Goal: Transaction & Acquisition: Purchase product/service

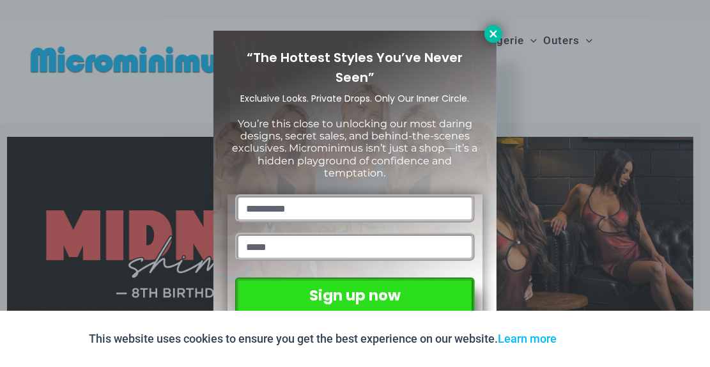
click at [493, 40] on button at bounding box center [493, 34] width 18 height 18
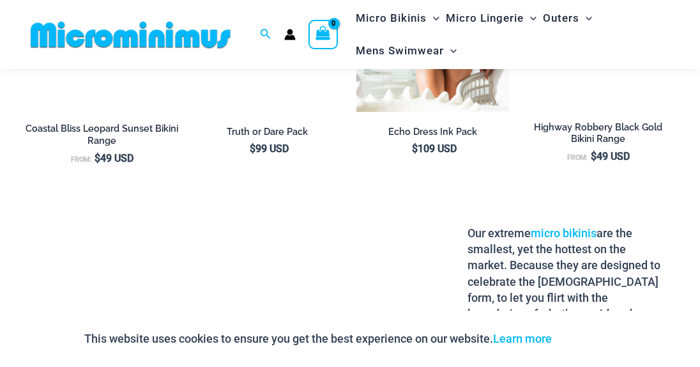
scroll to position [1434, 0]
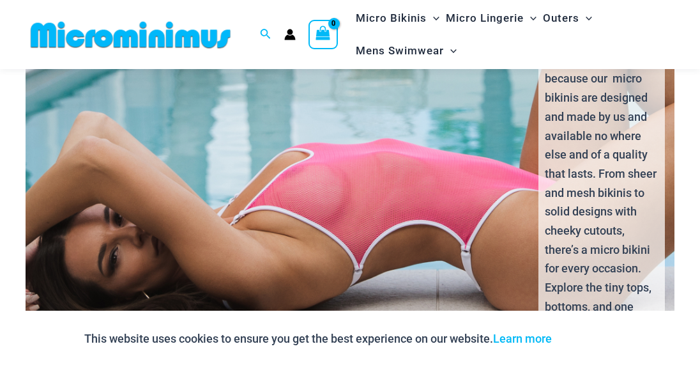
click at [384, 160] on div "Nobody loves the Microminimus micro bikini more than the Fiery, confident women…" at bounding box center [350, 194] width 671 height 513
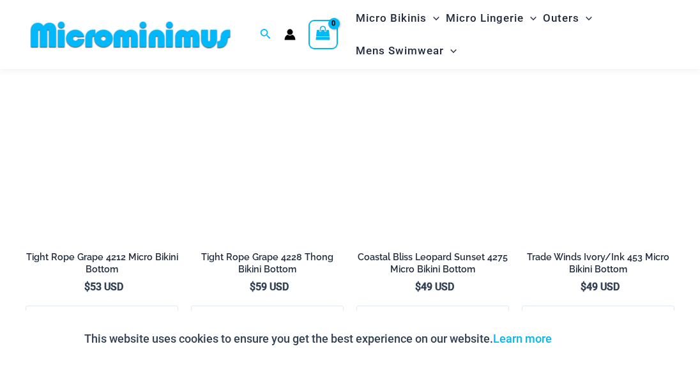
scroll to position [3317, 0]
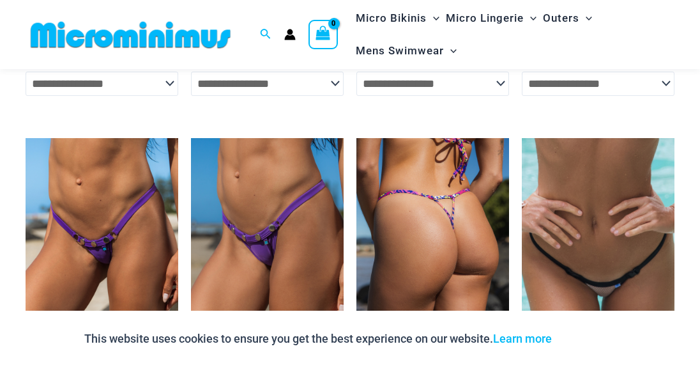
click at [428, 227] on img at bounding box center [432, 252] width 153 height 229
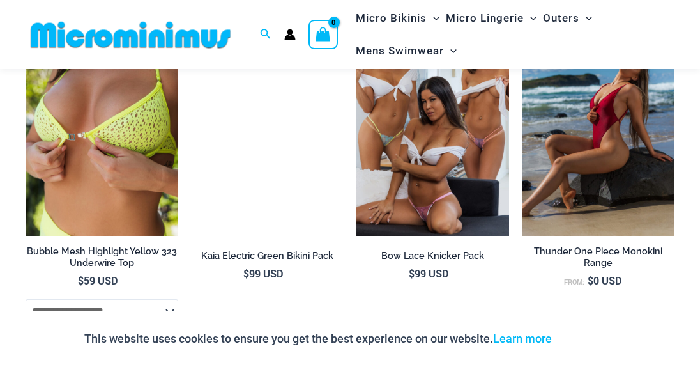
scroll to position [1879, 0]
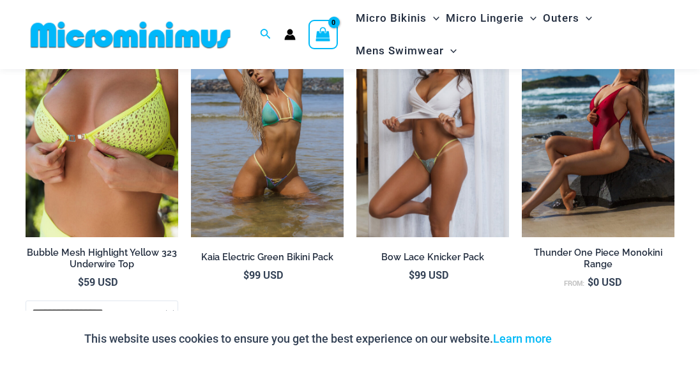
click at [387, 191] on img at bounding box center [432, 122] width 153 height 229
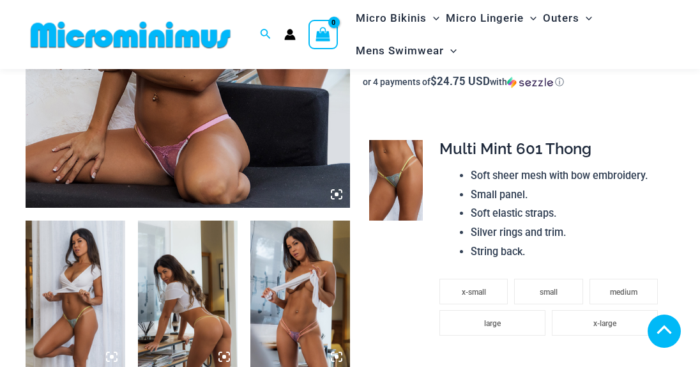
scroll to position [511, 0]
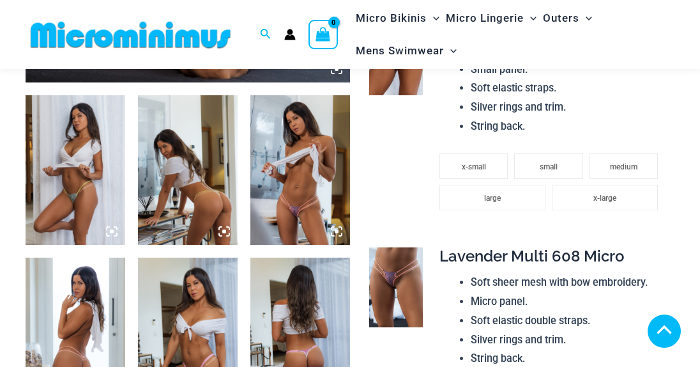
click at [335, 227] on icon at bounding box center [336, 231] width 11 height 11
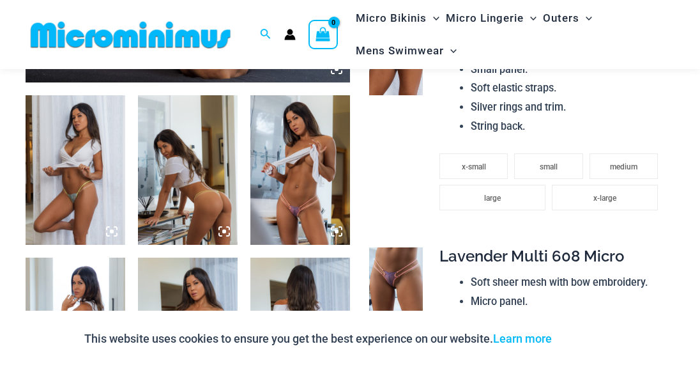
click at [310, 190] on img at bounding box center [300, 169] width 100 height 149
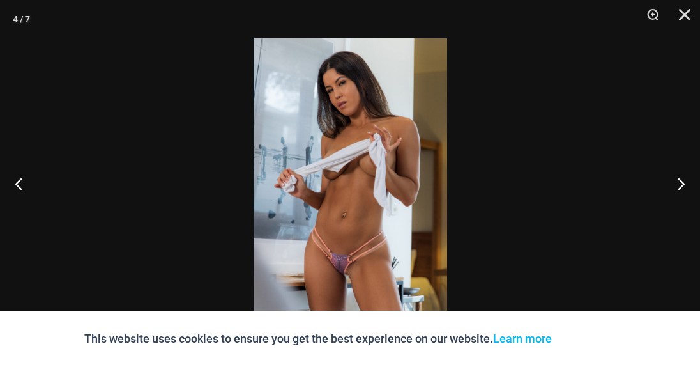
click at [321, 236] on img at bounding box center [351, 183] width 194 height 290
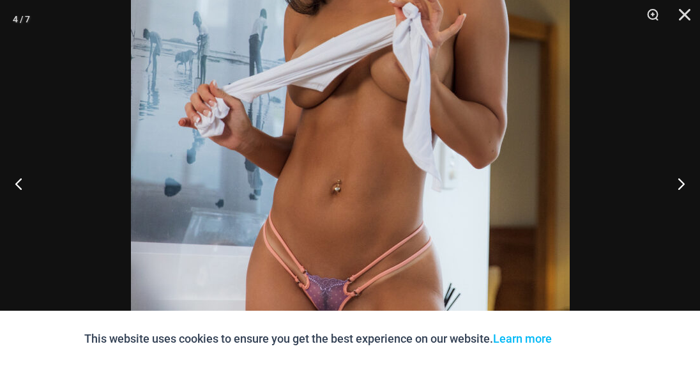
click at [321, 236] on img at bounding box center [350, 117] width 439 height 658
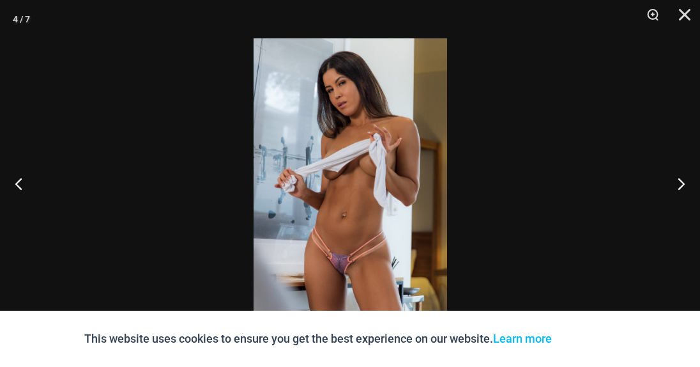
click at [321, 236] on img at bounding box center [351, 183] width 194 height 290
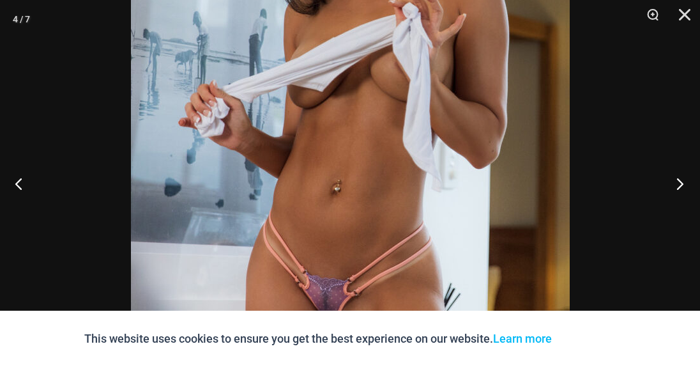
click at [675, 180] on button "Next" at bounding box center [676, 183] width 48 height 64
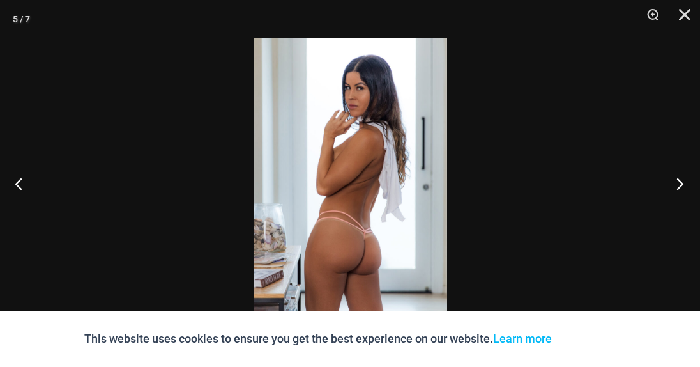
click at [675, 180] on button "Next" at bounding box center [676, 183] width 48 height 64
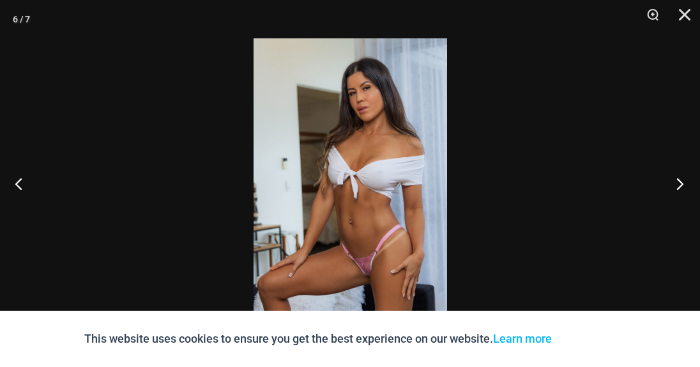
click at [675, 180] on button "Next" at bounding box center [676, 183] width 48 height 64
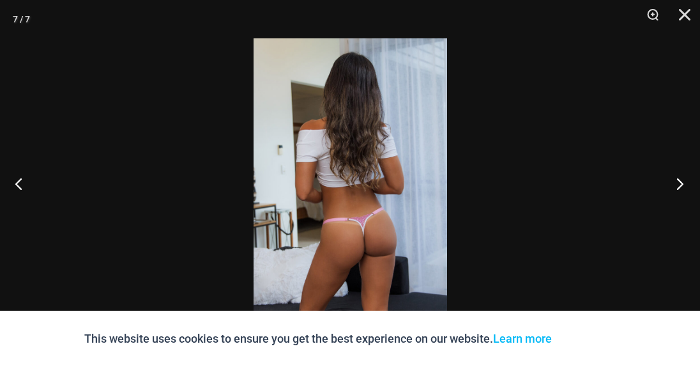
click at [675, 180] on button "Next" at bounding box center [676, 183] width 48 height 64
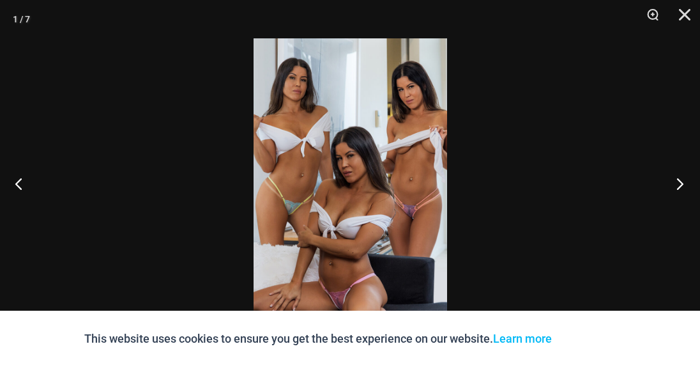
click at [675, 180] on button "Next" at bounding box center [676, 183] width 48 height 64
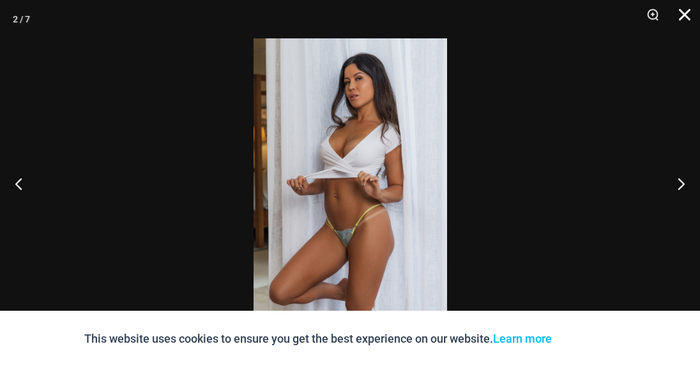
click at [682, 16] on button "Close" at bounding box center [680, 19] width 32 height 38
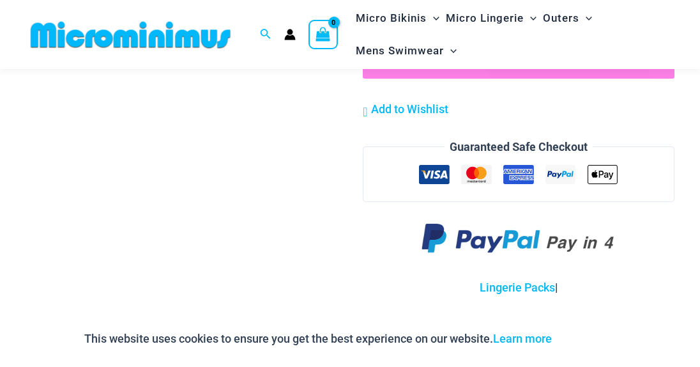
scroll to position [1348, 0]
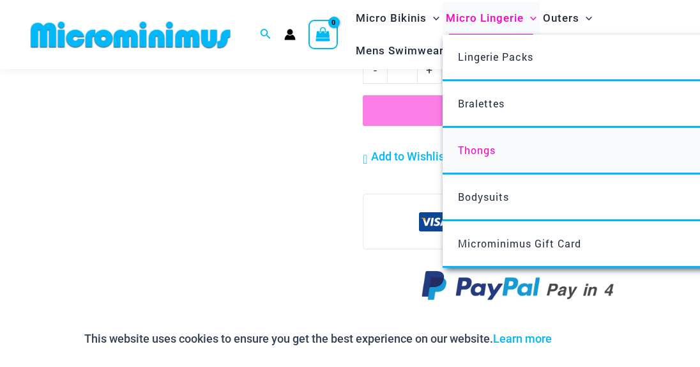
click at [475, 144] on span "Thongs" at bounding box center [477, 149] width 38 height 13
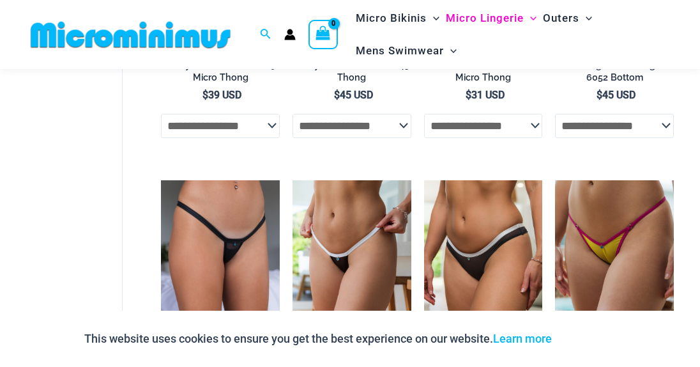
scroll to position [402, 0]
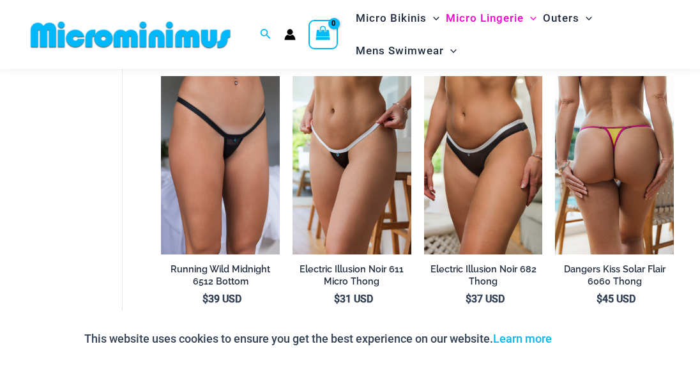
click at [626, 170] on img at bounding box center [614, 165] width 119 height 178
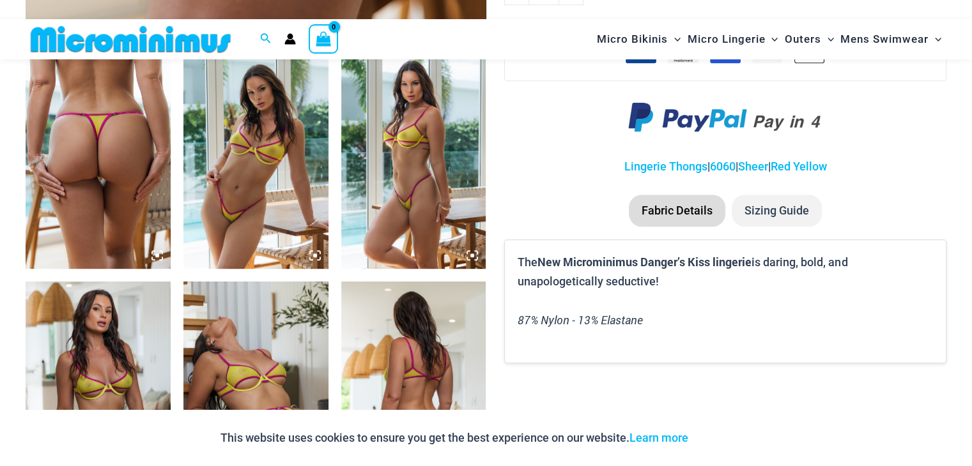
scroll to position [780, 0]
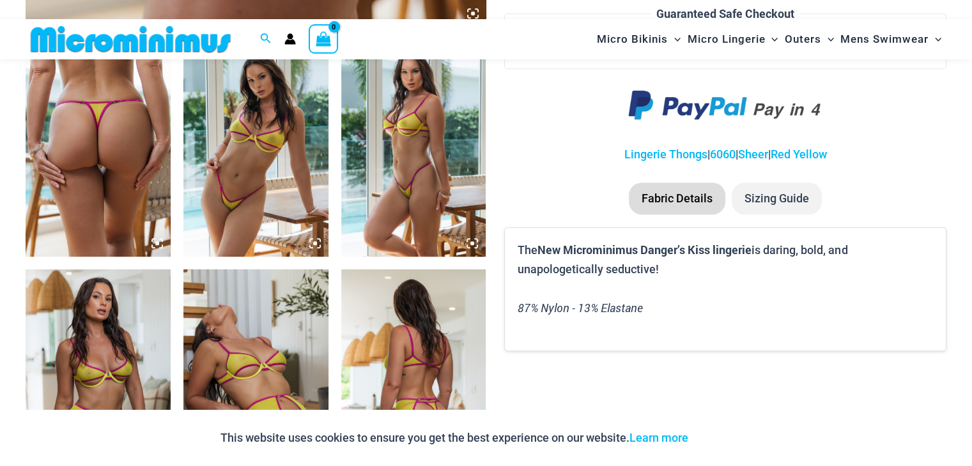
click at [104, 194] on img at bounding box center [98, 148] width 145 height 217
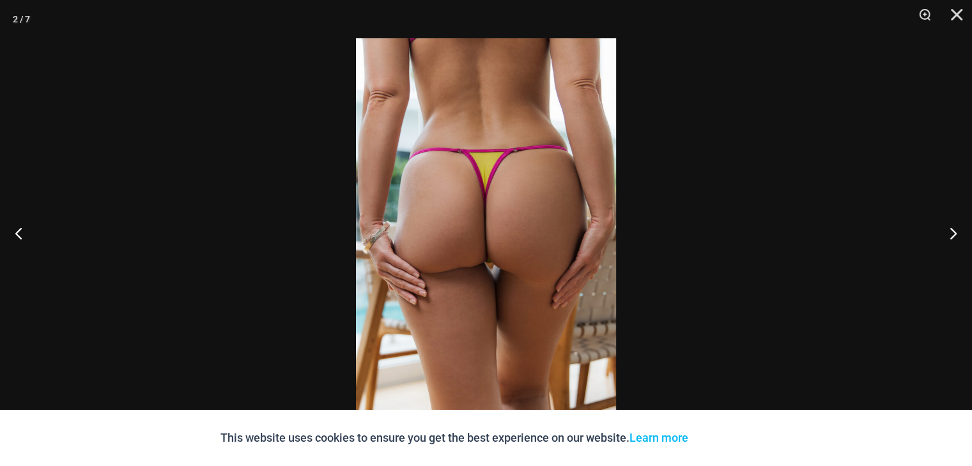
click at [537, 249] on img at bounding box center [486, 233] width 260 height 390
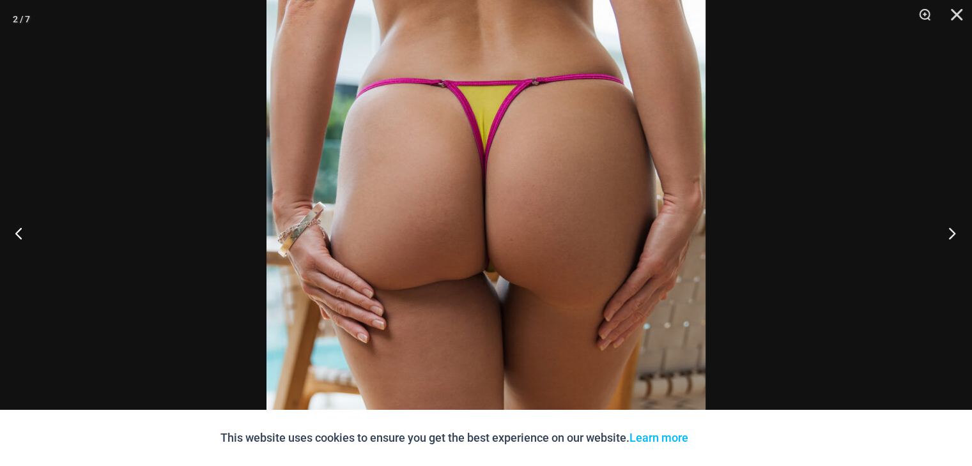
click at [700, 232] on button "Next" at bounding box center [948, 233] width 48 height 64
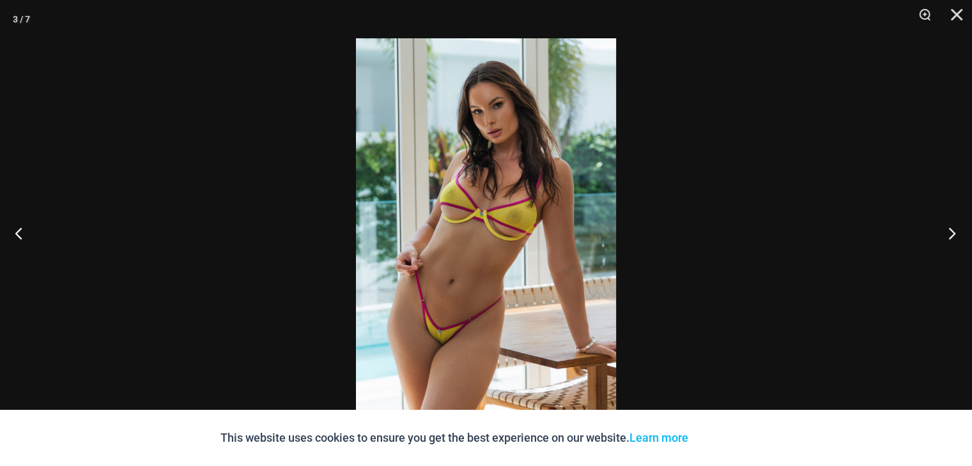
click at [700, 232] on button "Next" at bounding box center [948, 233] width 48 height 64
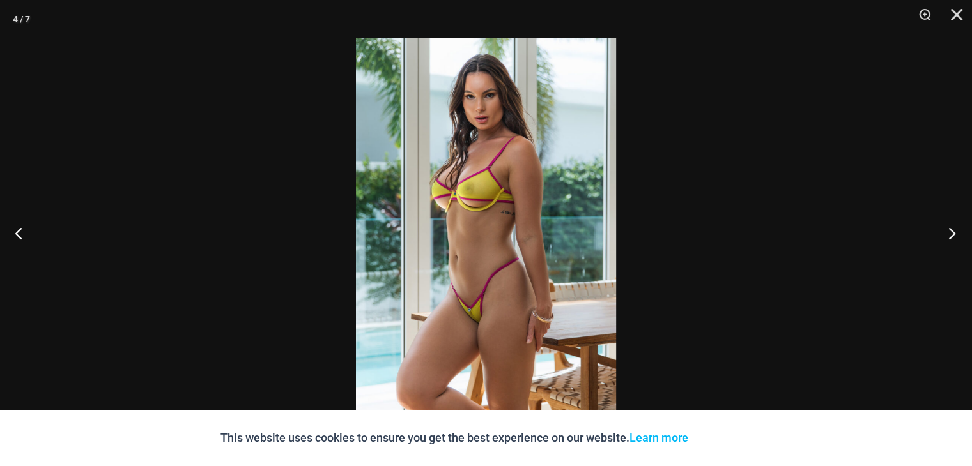
click at [700, 232] on button "Next" at bounding box center [948, 233] width 48 height 64
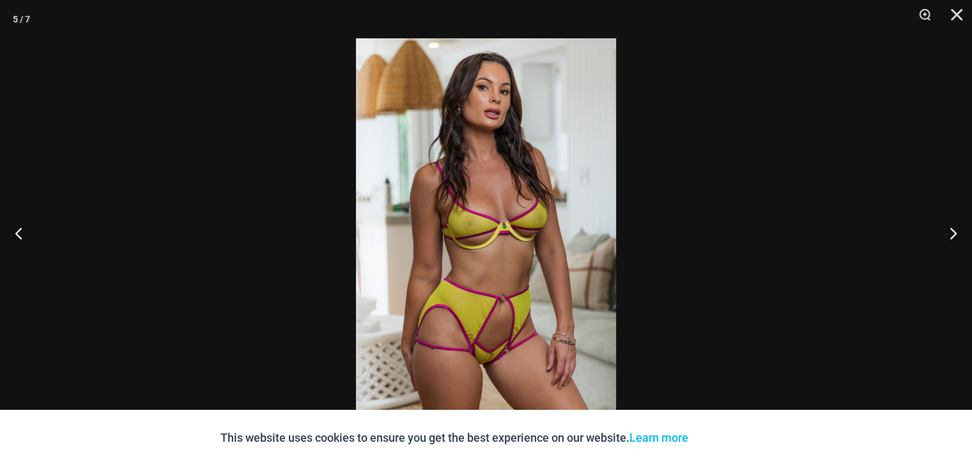
click at [487, 307] on img at bounding box center [486, 233] width 260 height 390
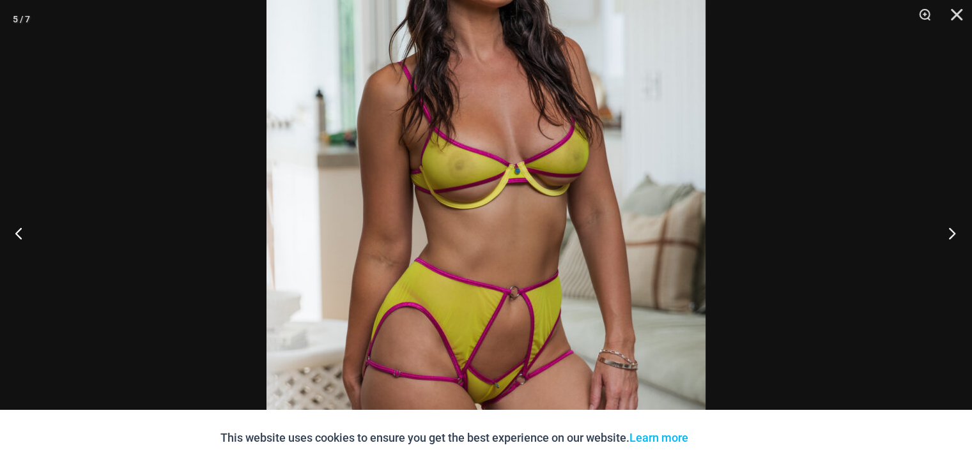
click at [700, 242] on button "Next" at bounding box center [948, 233] width 48 height 64
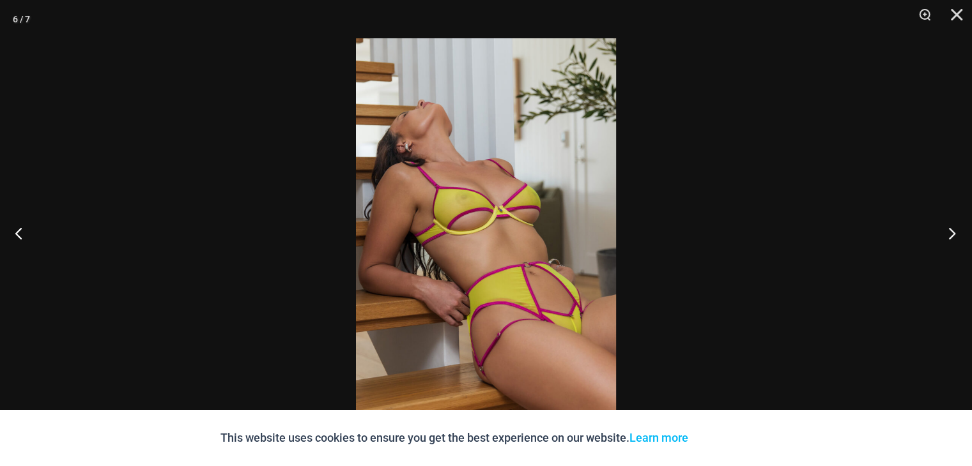
click at [700, 242] on button "Next" at bounding box center [948, 233] width 48 height 64
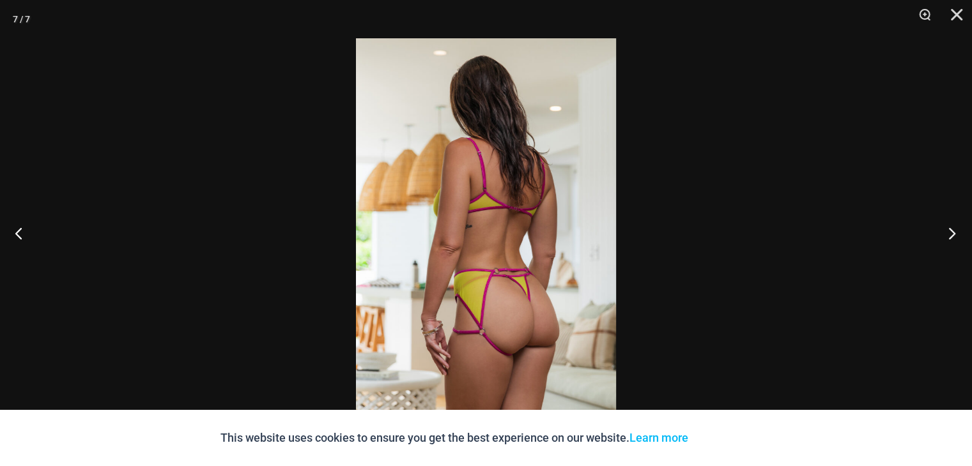
click at [700, 242] on button "Next" at bounding box center [948, 233] width 48 height 64
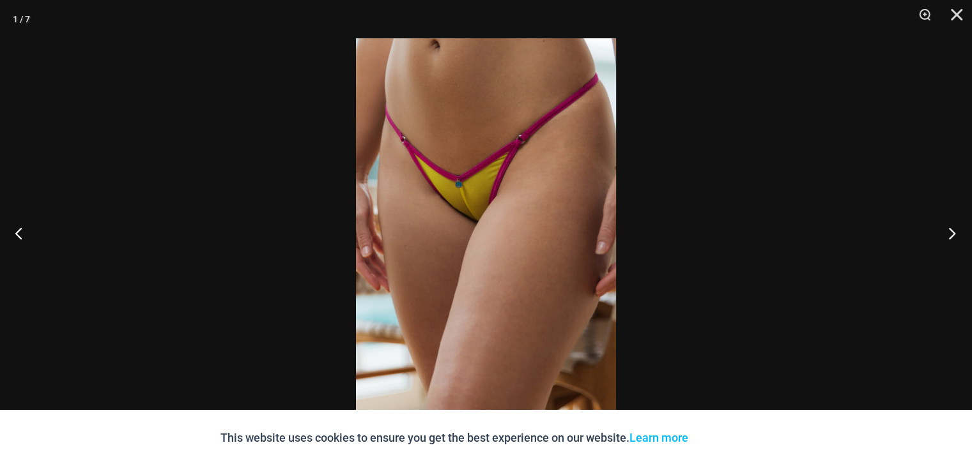
click at [700, 242] on button "Next" at bounding box center [948, 233] width 48 height 64
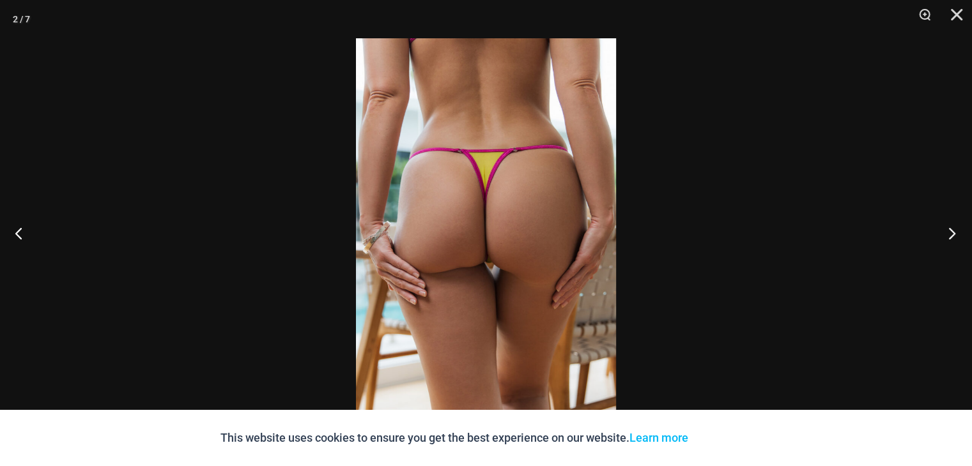
click at [700, 242] on button "Next" at bounding box center [948, 233] width 48 height 64
